Goal: Task Accomplishment & Management: Manage account settings

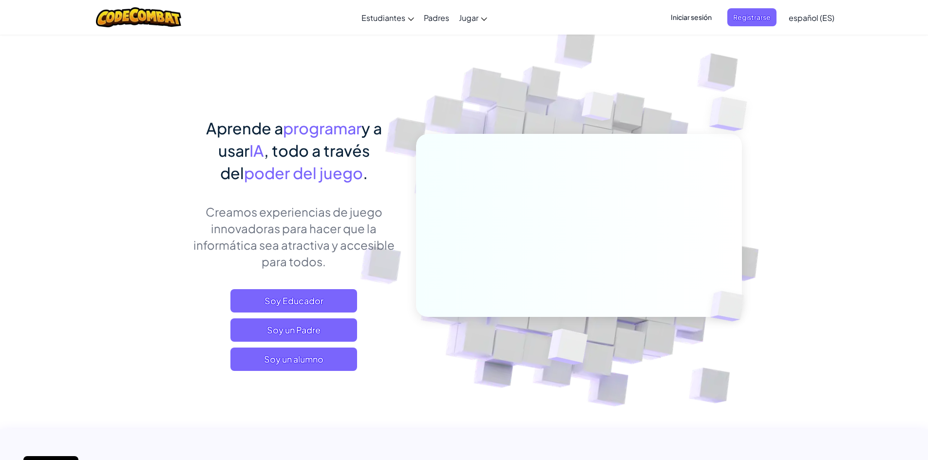
click at [682, 21] on span "Iniciar sesión" at bounding box center [691, 17] width 53 height 18
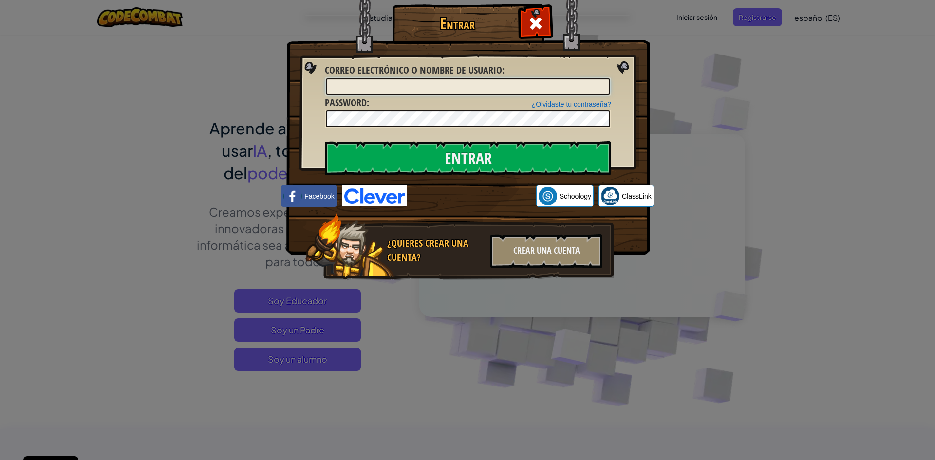
click at [454, 81] on input "Correo electrónico o nombre de usuario :" at bounding box center [468, 86] width 284 height 17
type input "[EMAIL_ADDRESS][DOMAIN_NAME]"
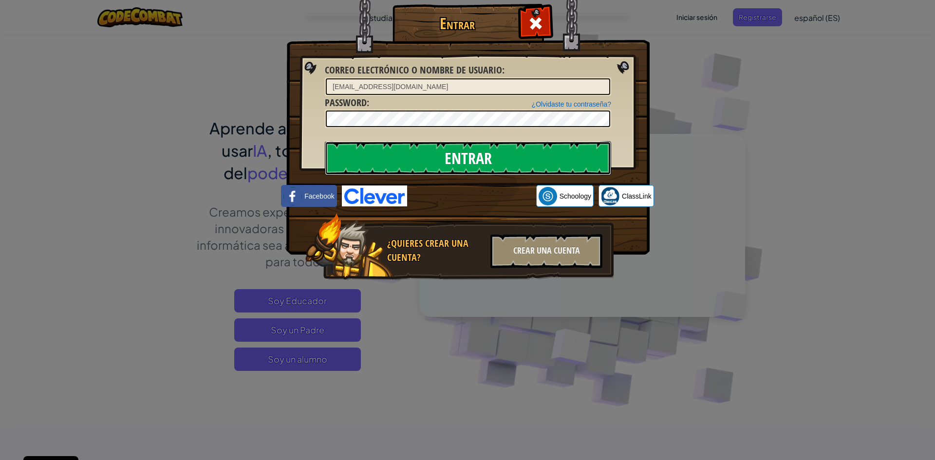
click at [461, 159] on input "Entrar" at bounding box center [468, 158] width 286 height 34
